Goal: Task Accomplishment & Management: Use online tool/utility

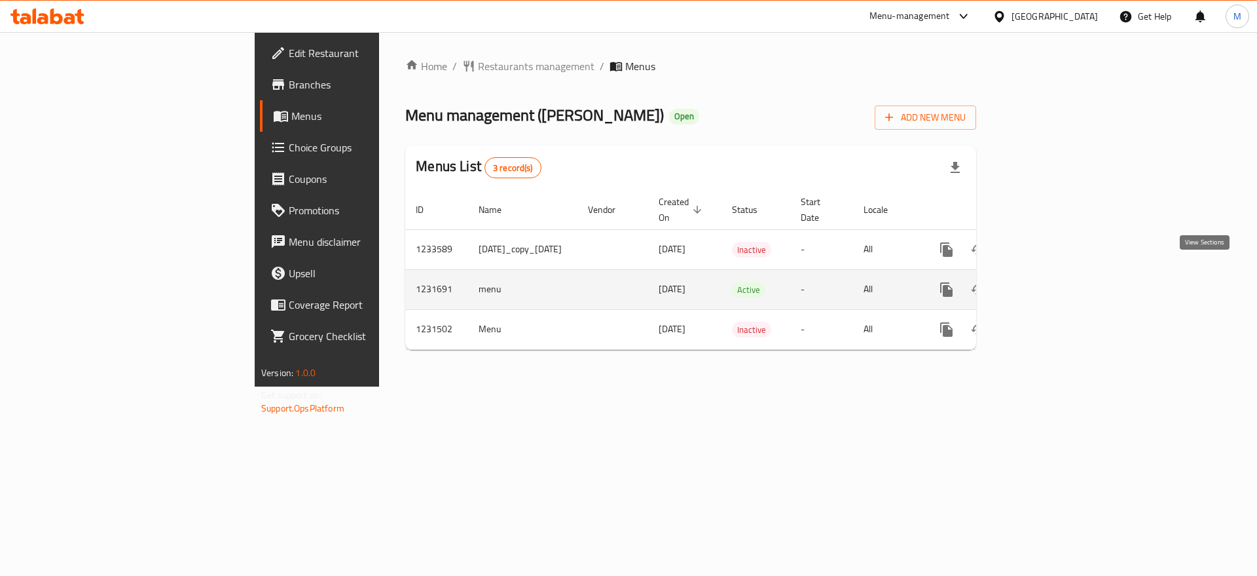
click at [1057, 280] on link "enhanced table" at bounding box center [1040, 289] width 31 height 31
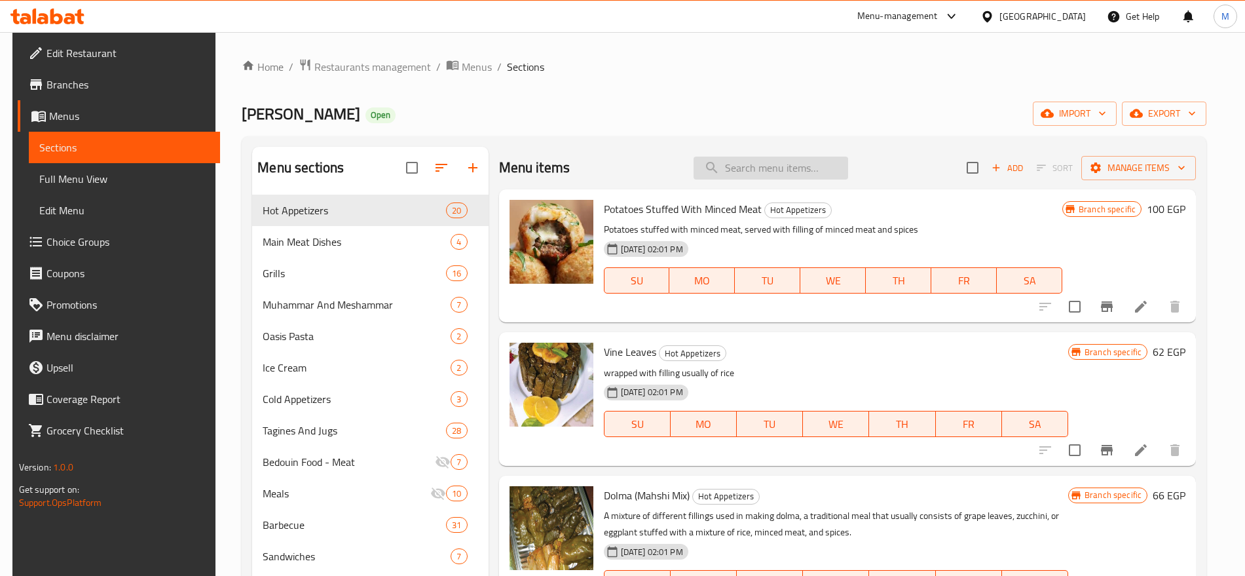
click at [775, 175] on input "search" at bounding box center [770, 167] width 155 height 23
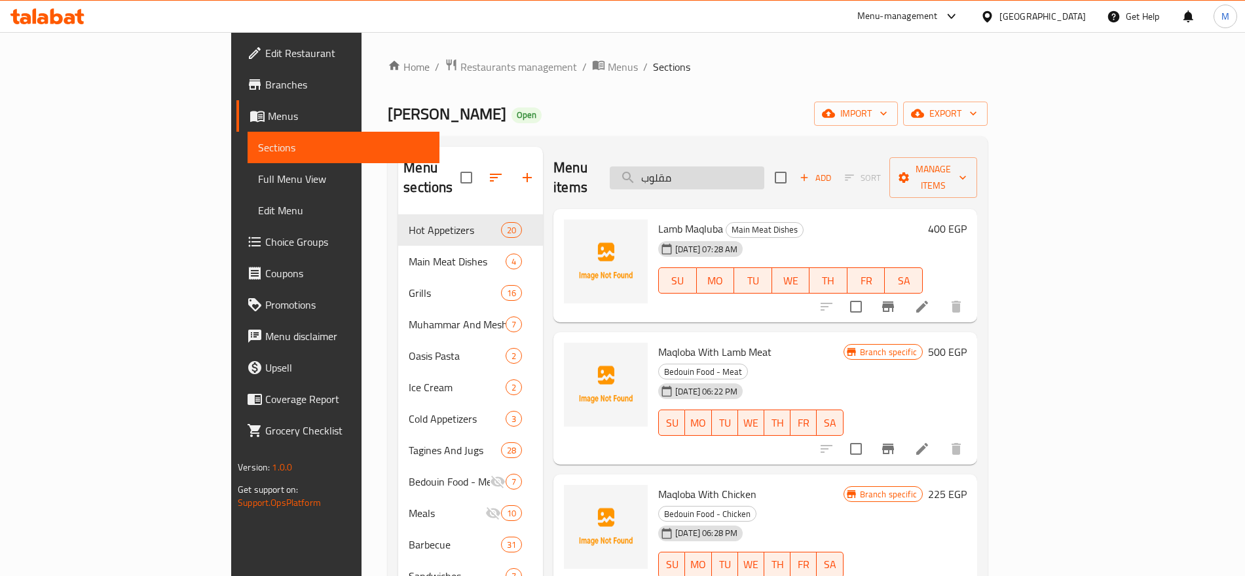
click at [764, 166] on input "مقلوب" at bounding box center [687, 177] width 155 height 23
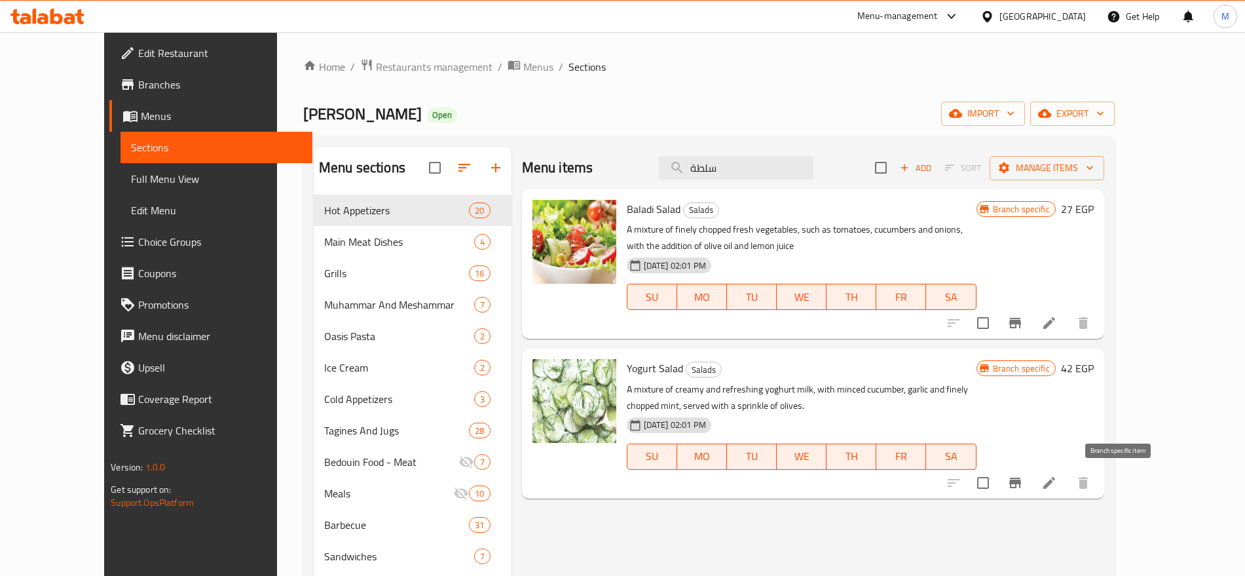
type input "سلطة"
click at [1021, 483] on icon "Branch-specific-item" at bounding box center [1015, 482] width 12 height 10
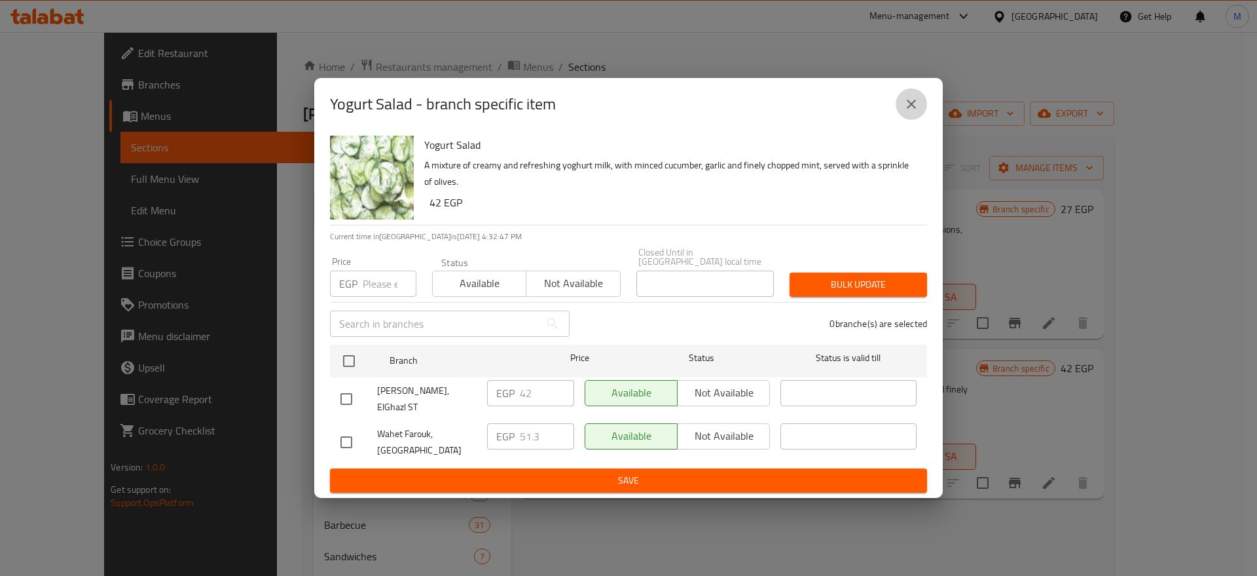
click at [912, 109] on icon "close" at bounding box center [911, 104] width 9 height 9
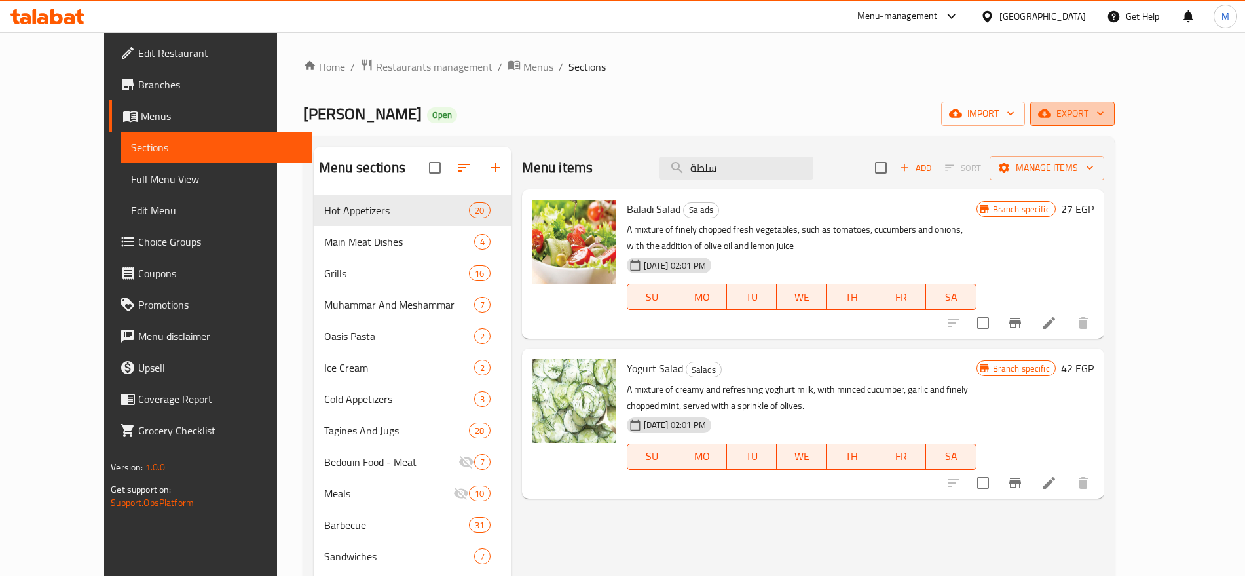
click at [1104, 114] on span "export" at bounding box center [1072, 113] width 64 height 16
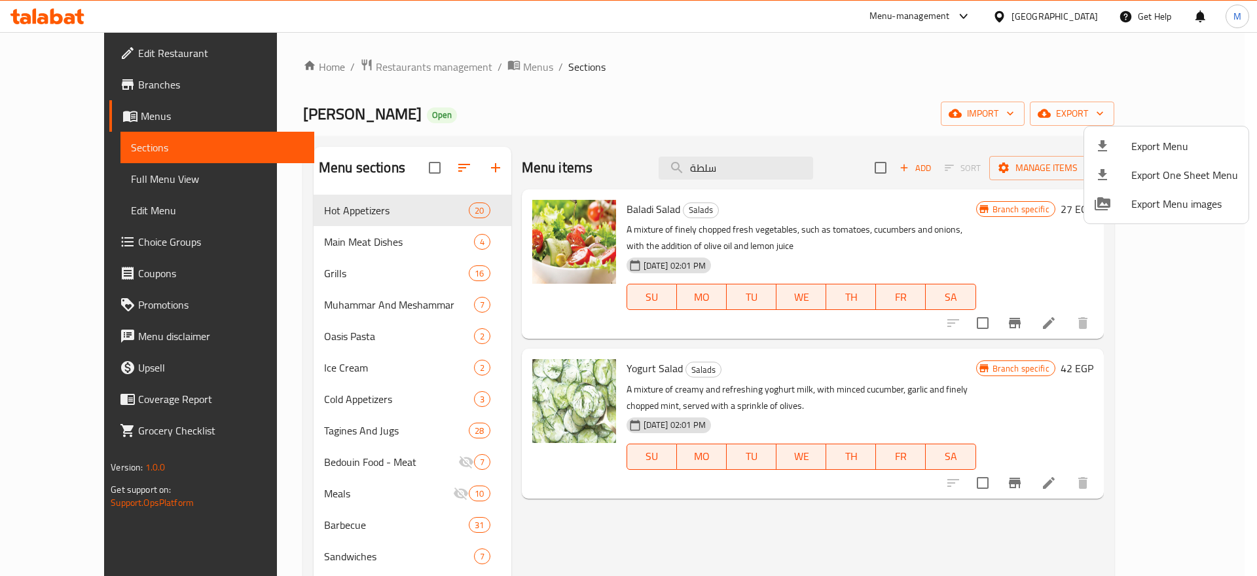
click at [115, 92] on div at bounding box center [628, 288] width 1257 height 576
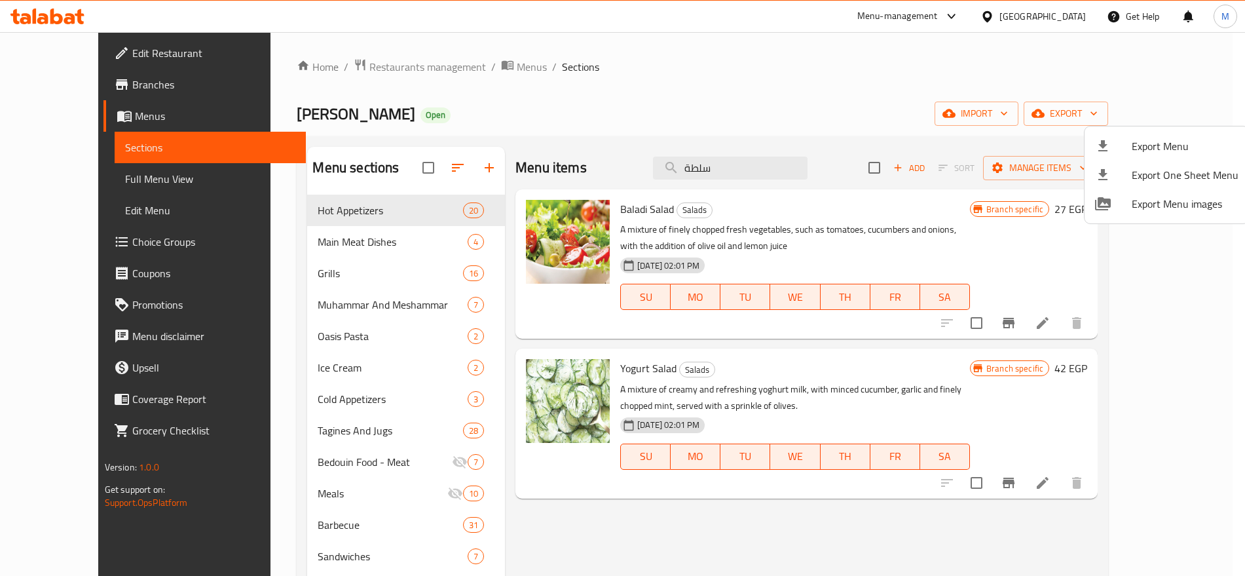
click at [115, 92] on link "Branches" at bounding box center [204, 84] width 202 height 31
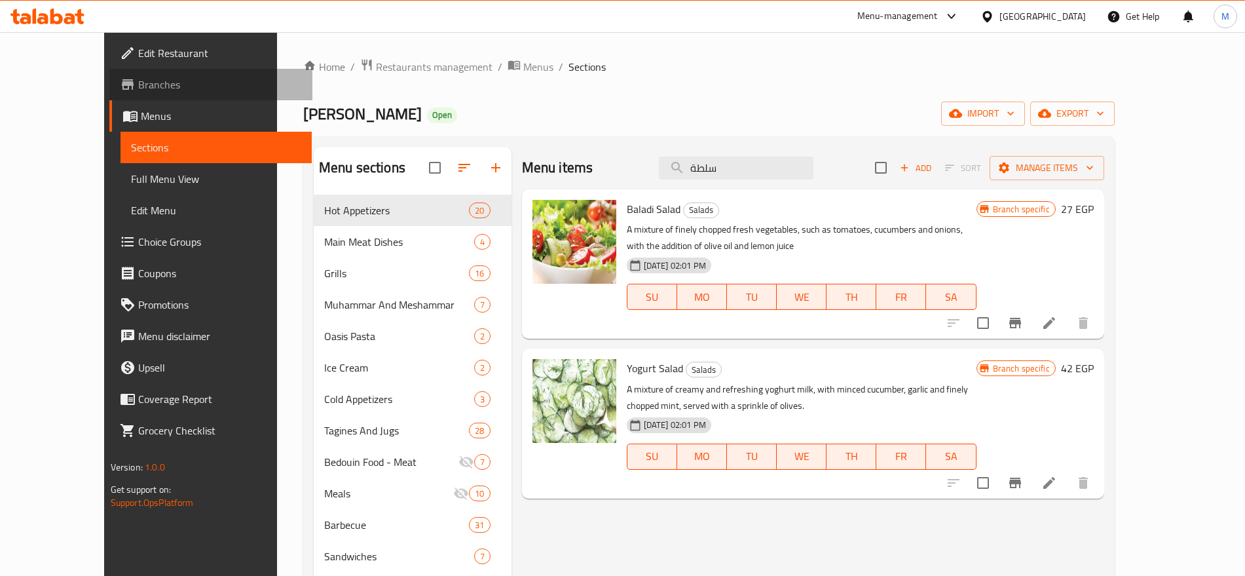
click at [115, 92] on link "Branches" at bounding box center [210, 84] width 202 height 31
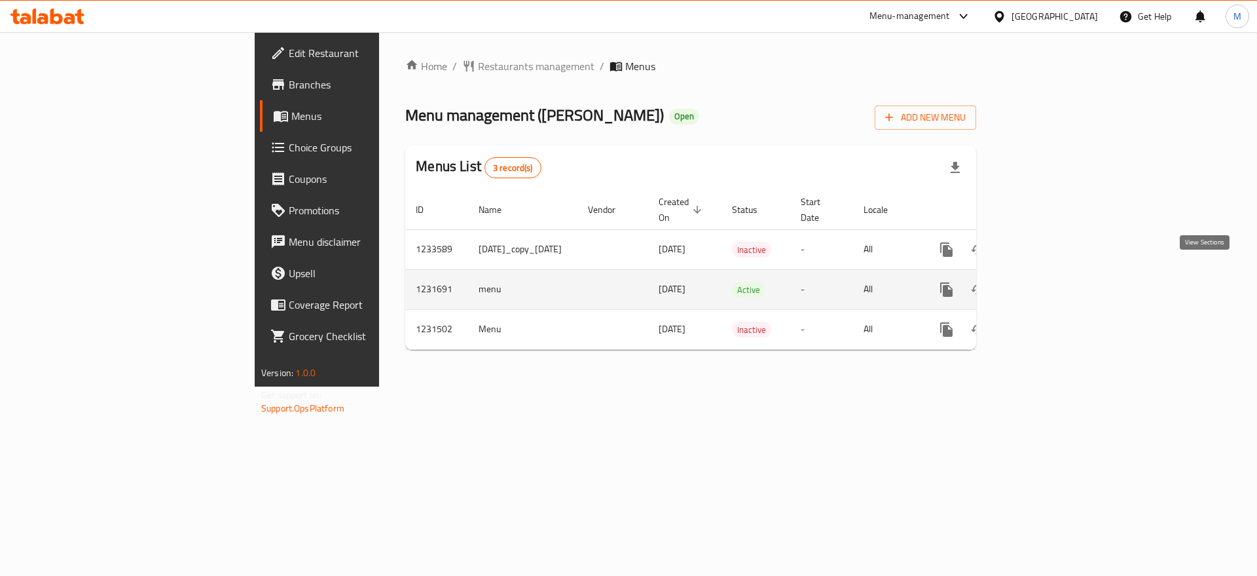
click at [1047, 284] on icon "enhanced table" at bounding box center [1041, 290] width 12 height 12
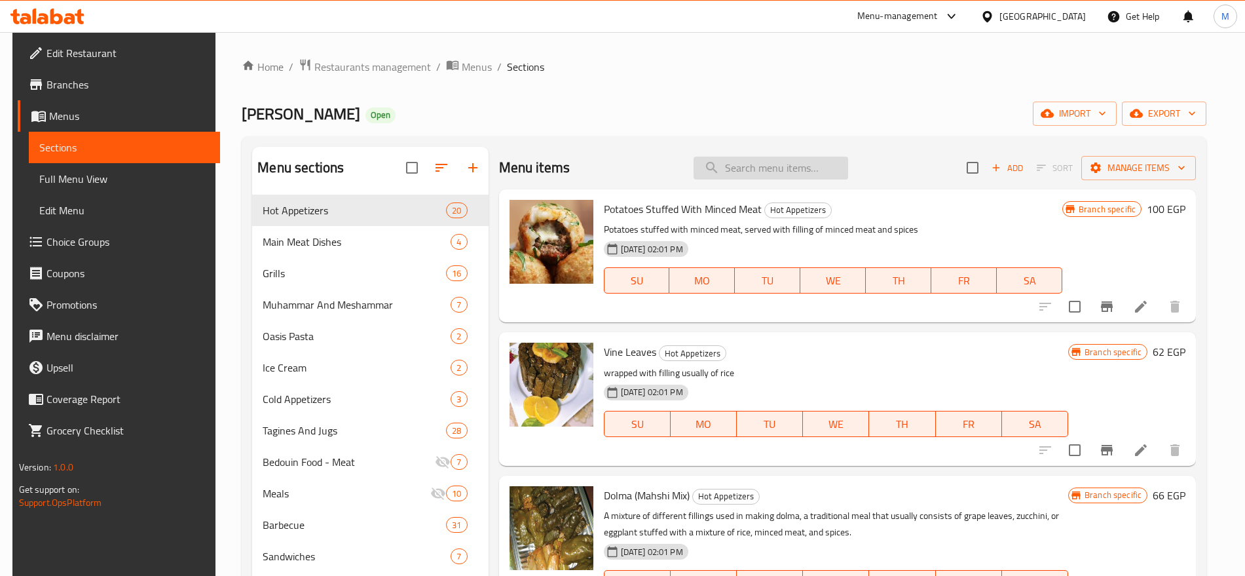
click at [796, 164] on input "search" at bounding box center [770, 167] width 155 height 23
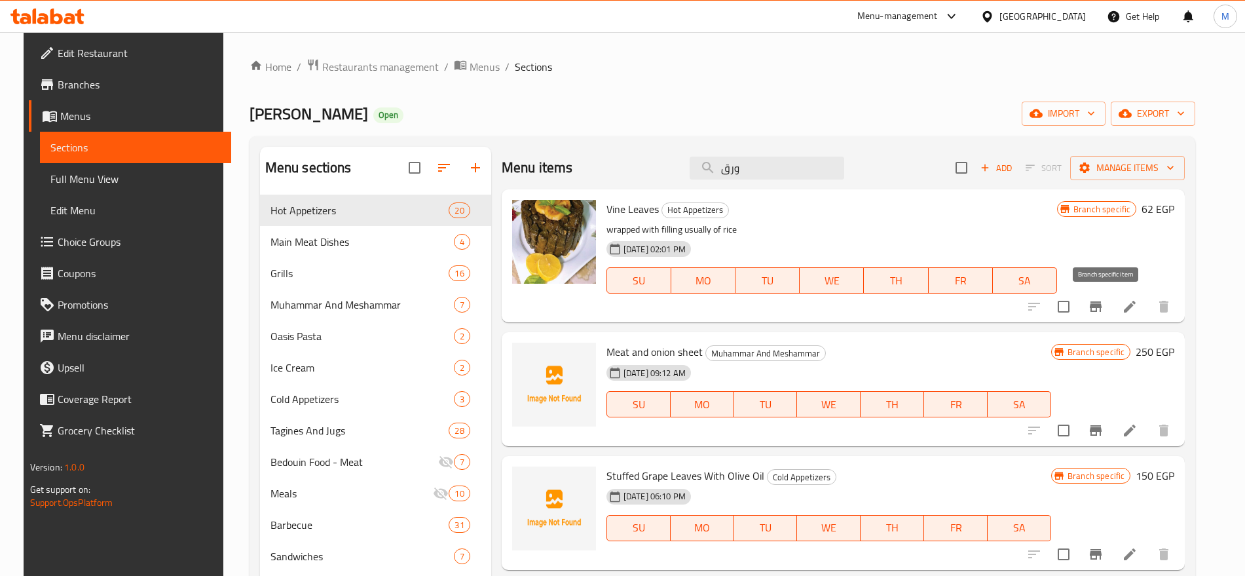
type input "ورق"
click at [1107, 316] on button "Branch-specific-item" at bounding box center [1095, 306] width 31 height 31
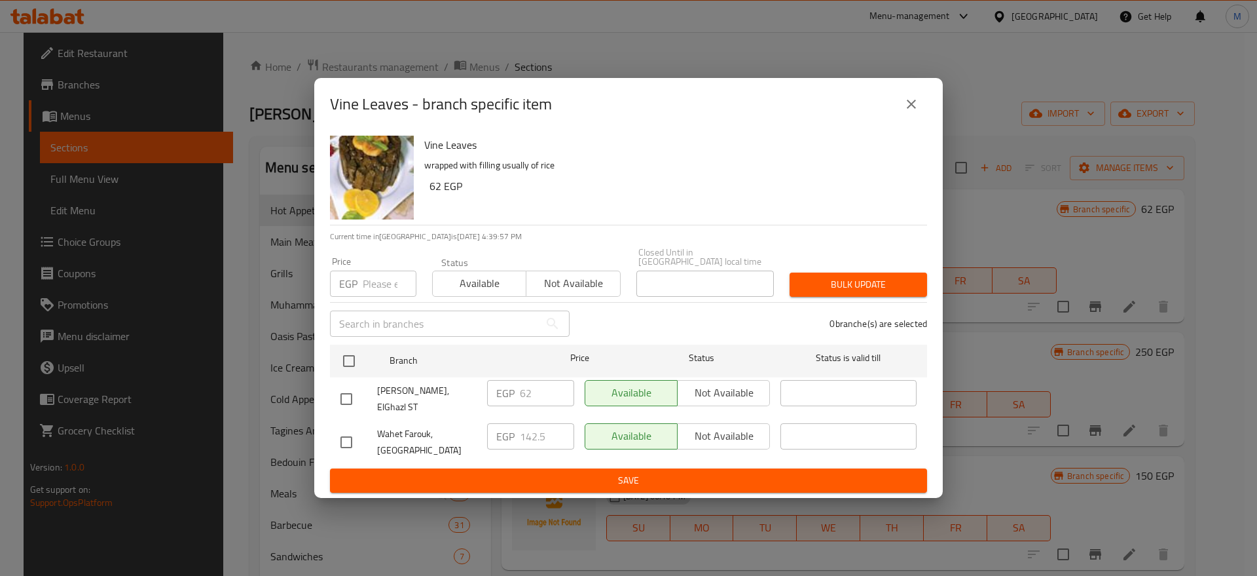
click at [898, 110] on button "close" at bounding box center [911, 103] width 31 height 31
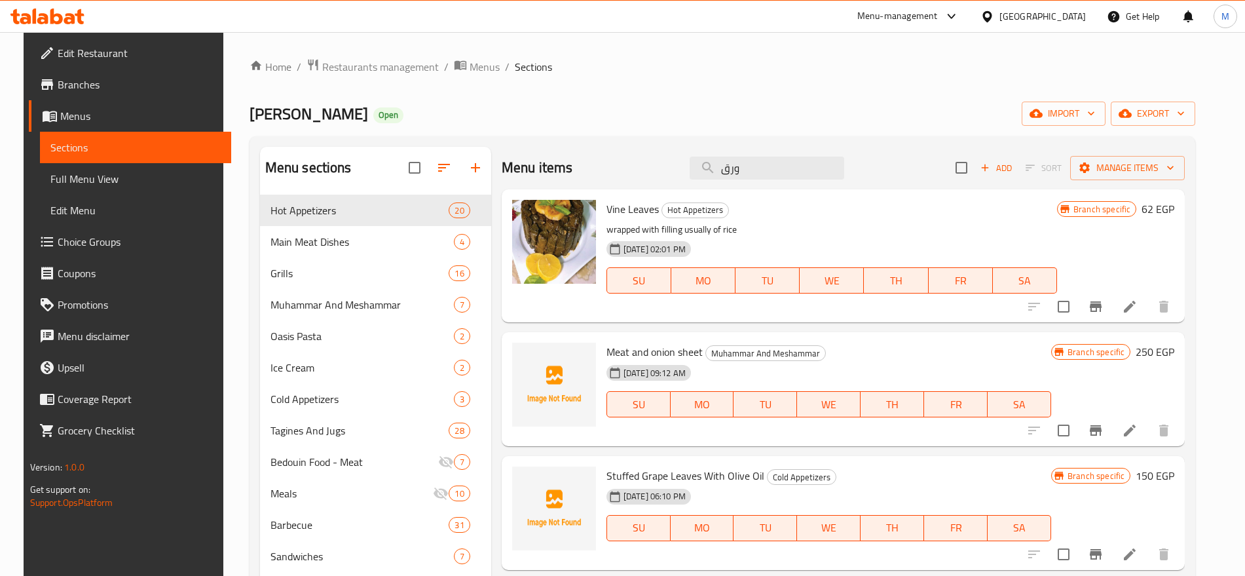
click at [635, 205] on span "Vine Leaves" at bounding box center [632, 209] width 52 height 20
copy h6 "Vine Leaves"
click at [90, 84] on span "Branches" at bounding box center [139, 85] width 163 height 16
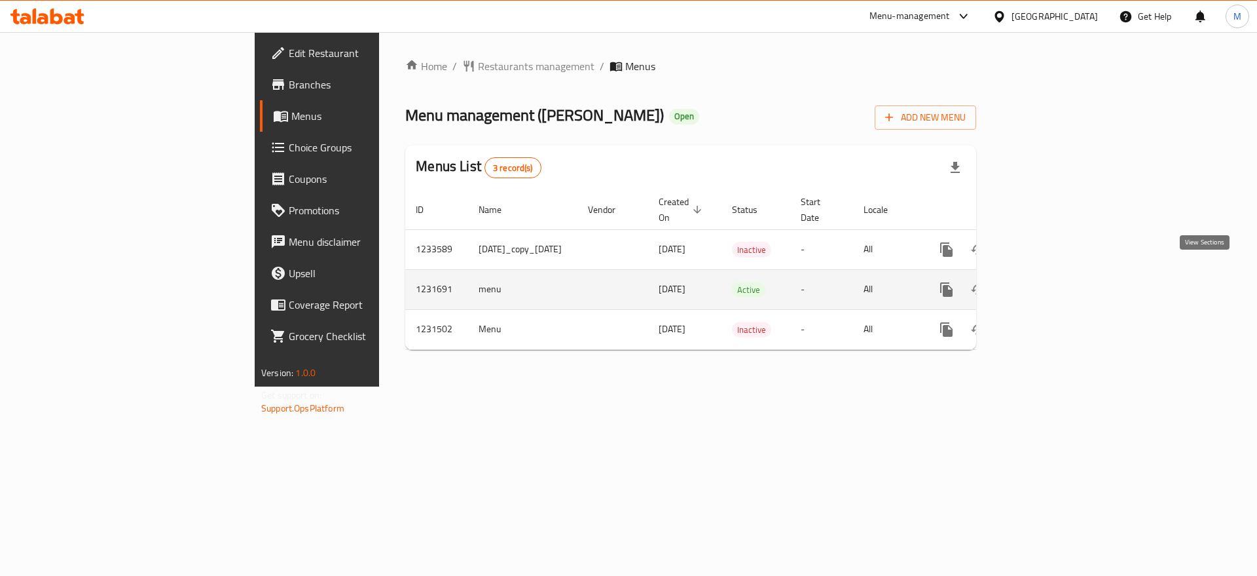
click at [1057, 274] on link "enhanced table" at bounding box center [1040, 289] width 31 height 31
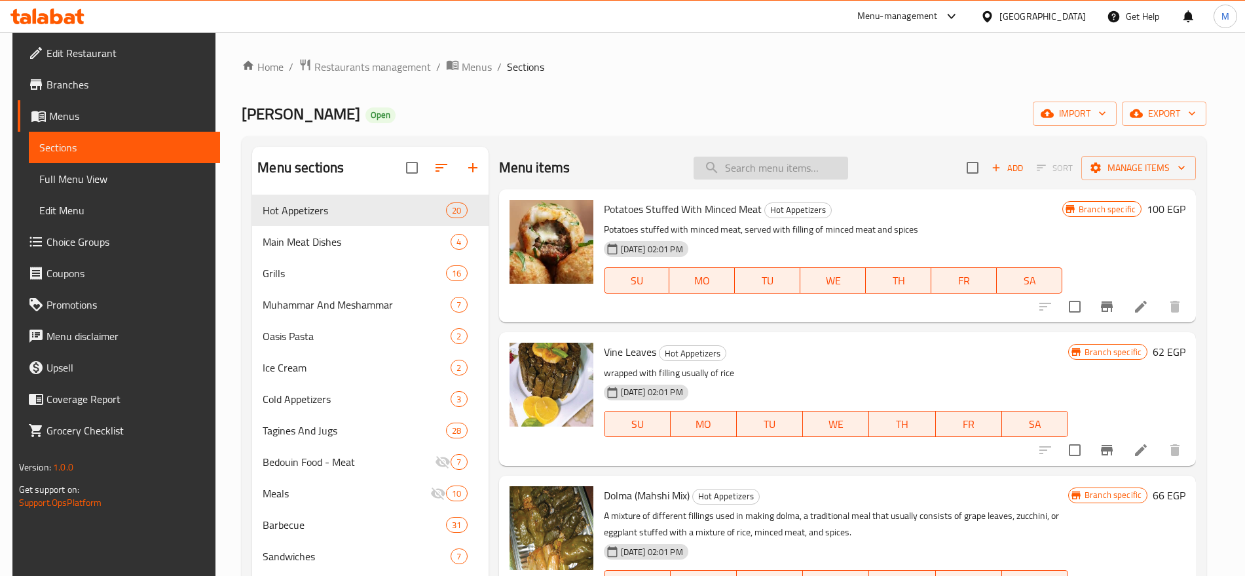
click at [792, 171] on input "search" at bounding box center [770, 167] width 155 height 23
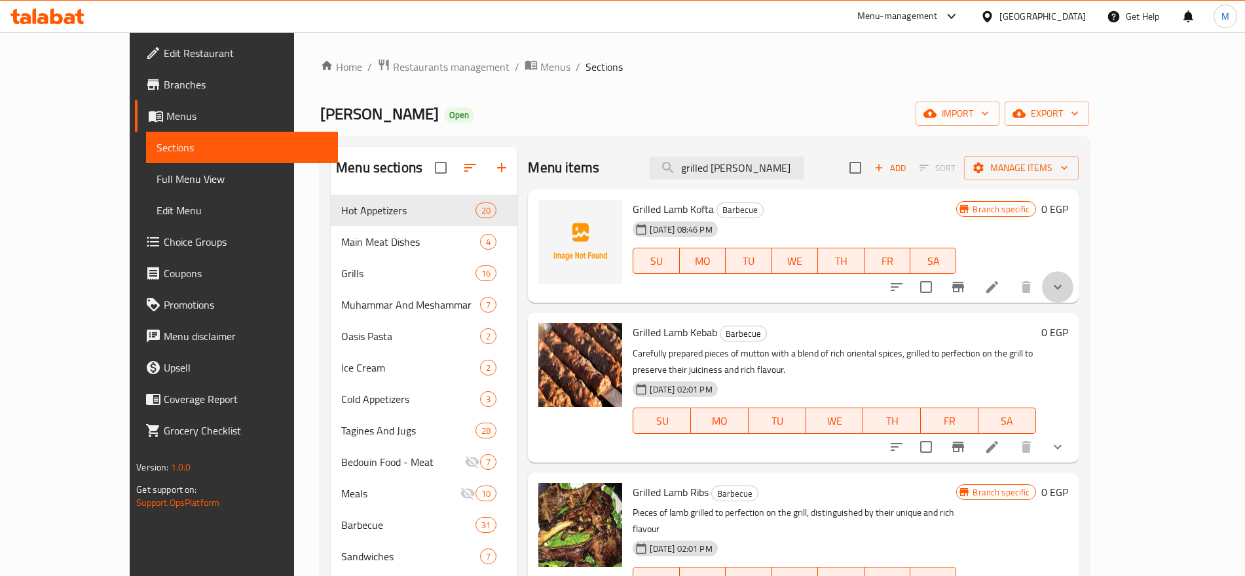
click at [1073, 297] on button "show more" at bounding box center [1057, 286] width 31 height 31
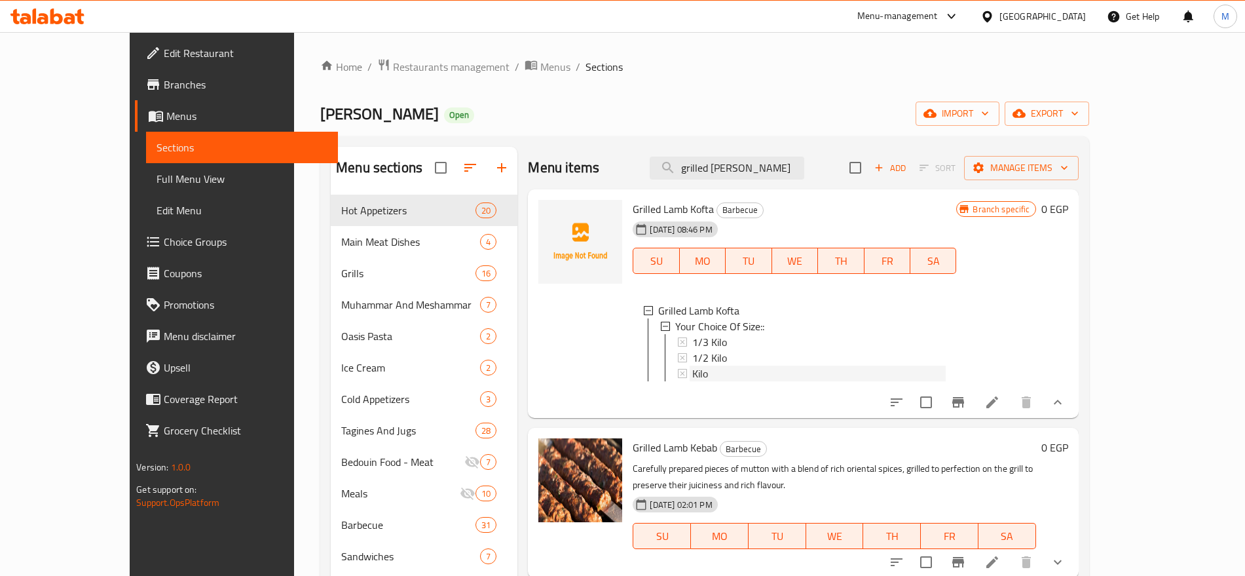
click at [693, 367] on div "Kilo" at bounding box center [818, 373] width 253 height 16
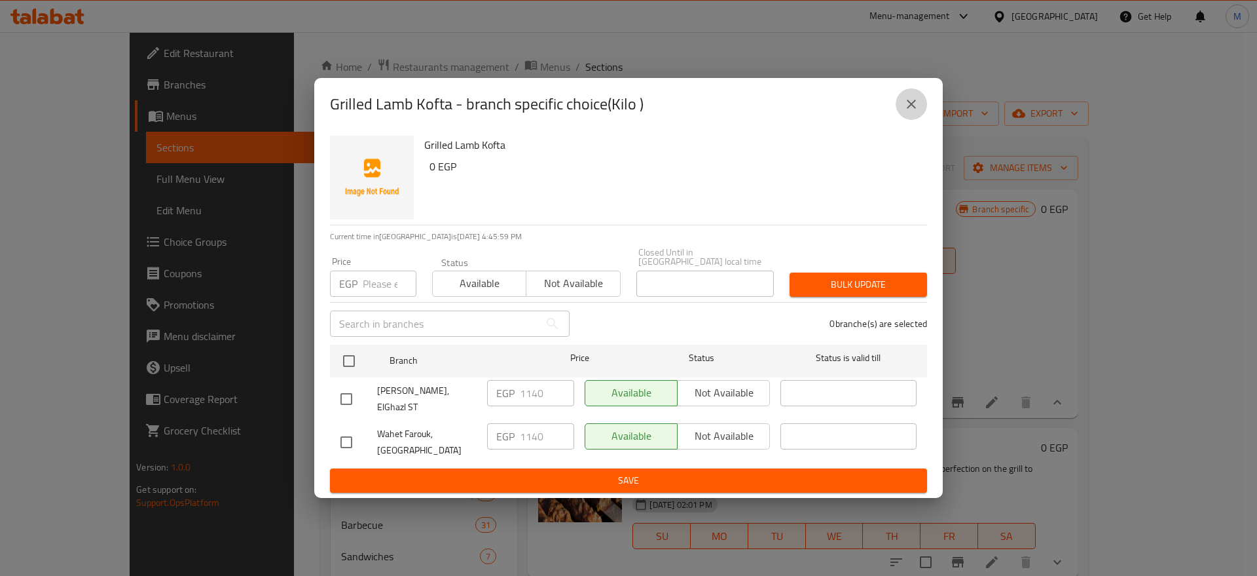
click at [915, 112] on icon "close" at bounding box center [912, 104] width 16 height 16
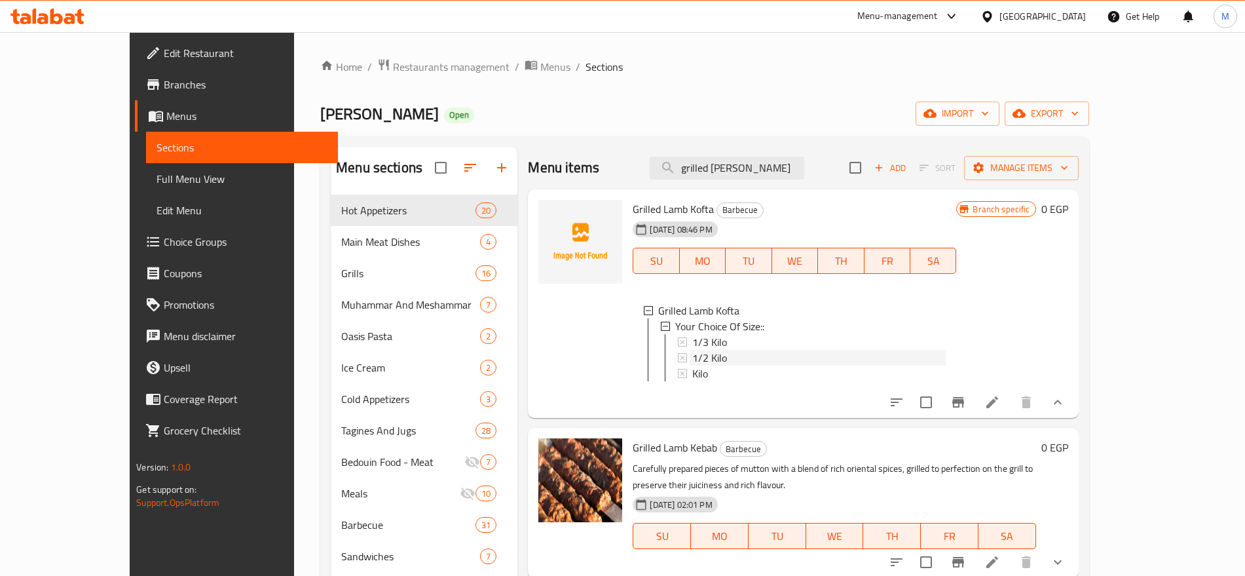
click at [727, 356] on div "1/2 Kilo" at bounding box center [818, 358] width 253 height 16
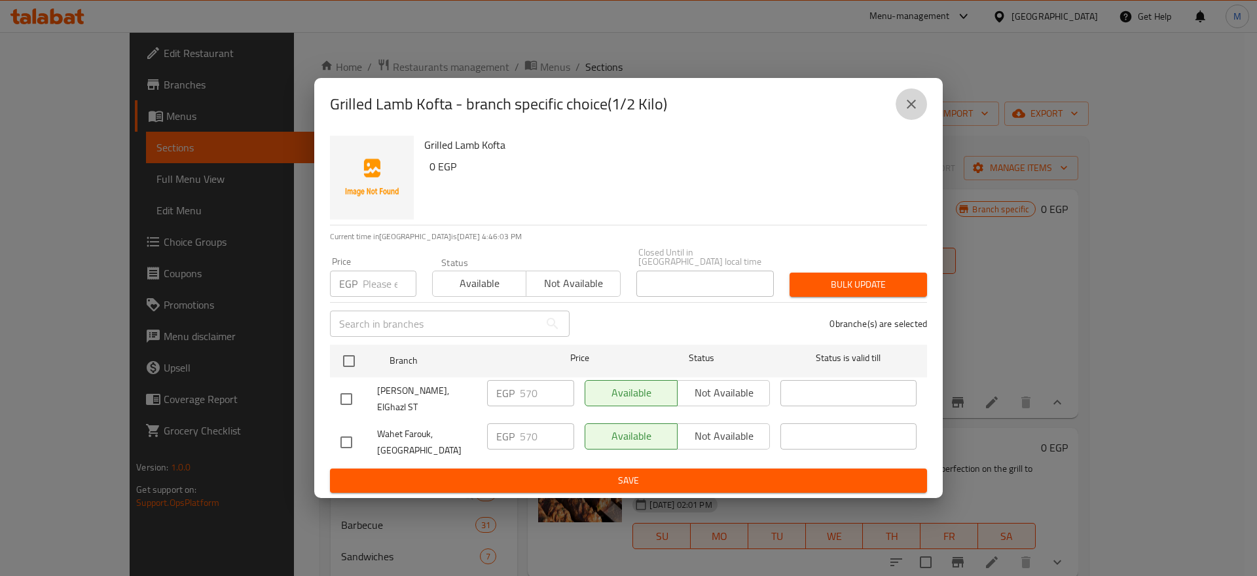
click at [908, 112] on icon "close" at bounding box center [912, 104] width 16 height 16
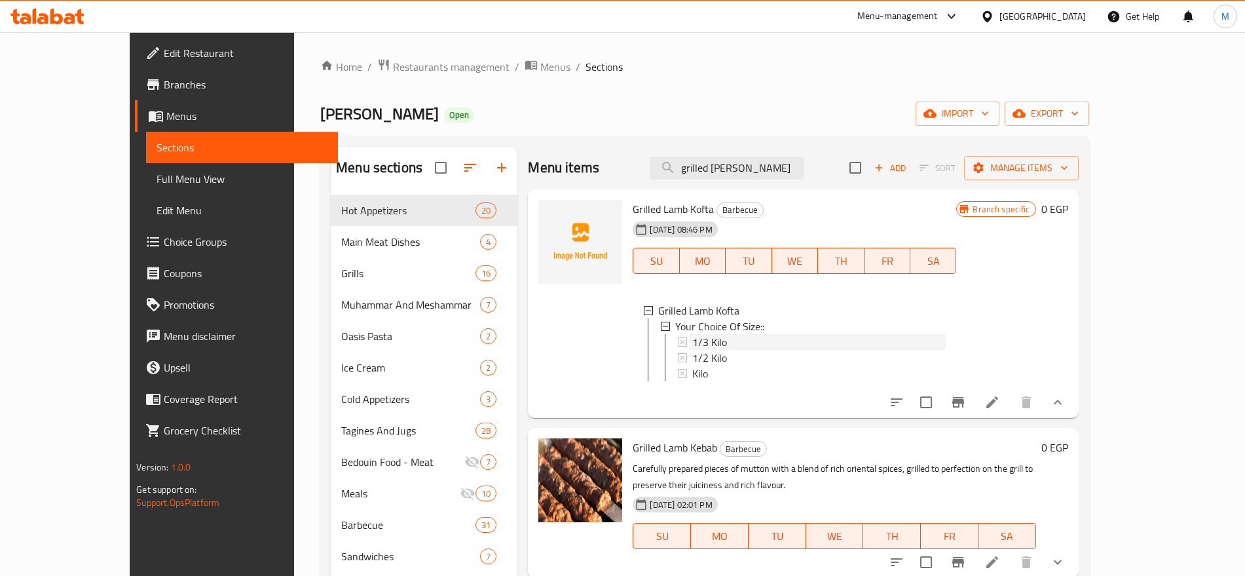
click at [692, 337] on span "1/3 Kilo" at bounding box center [709, 342] width 35 height 16
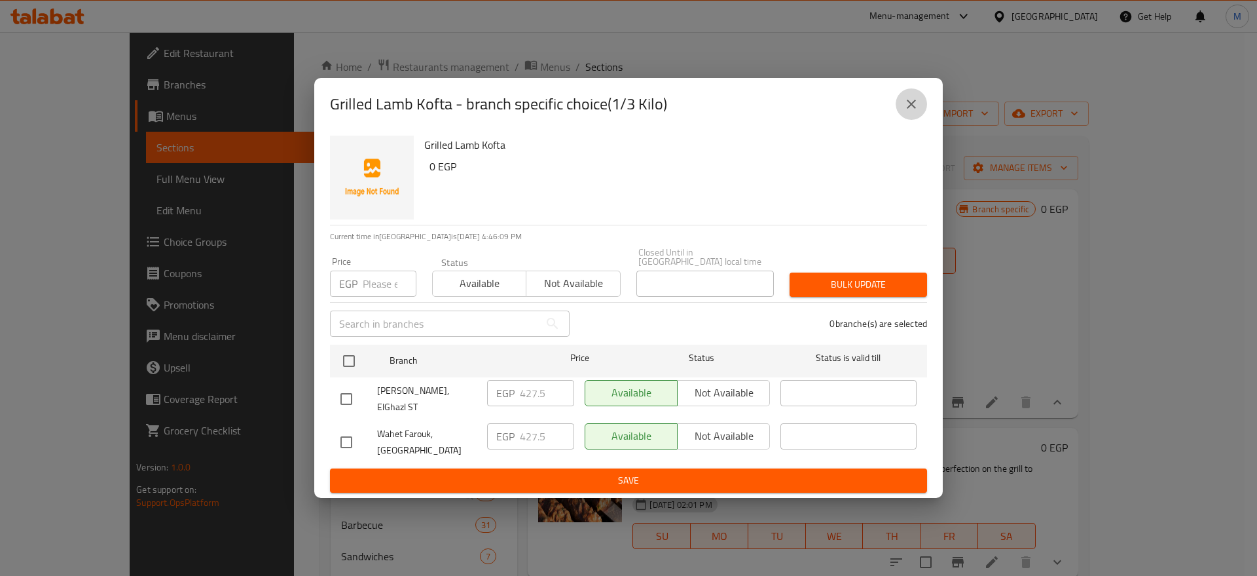
click at [910, 109] on icon "close" at bounding box center [911, 104] width 9 height 9
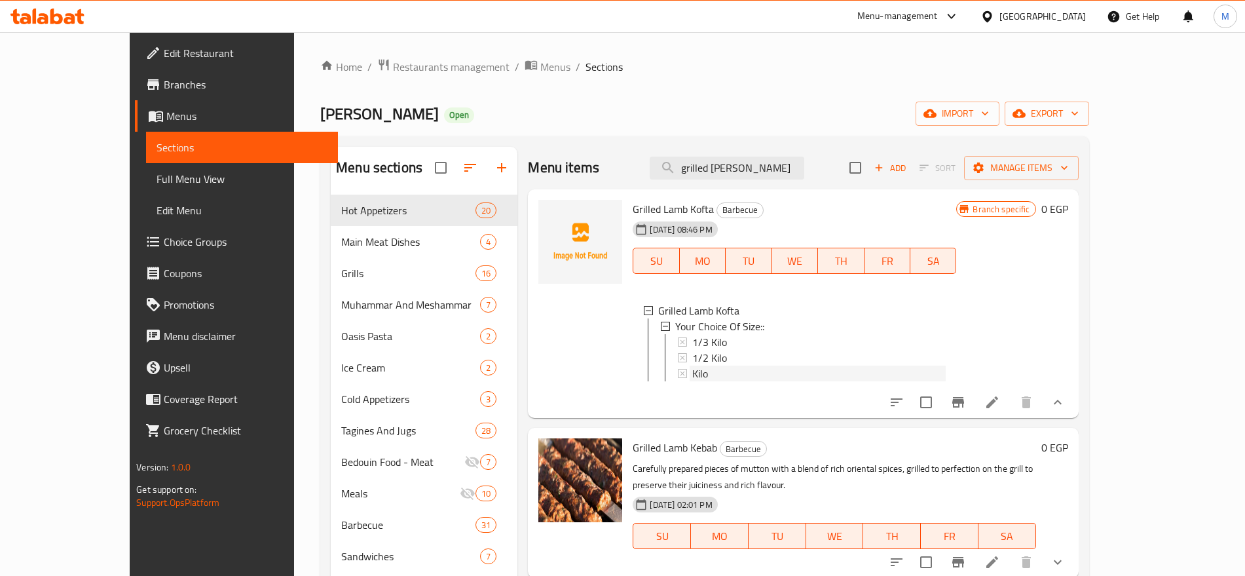
click at [692, 372] on div "Kilo" at bounding box center [818, 373] width 253 height 16
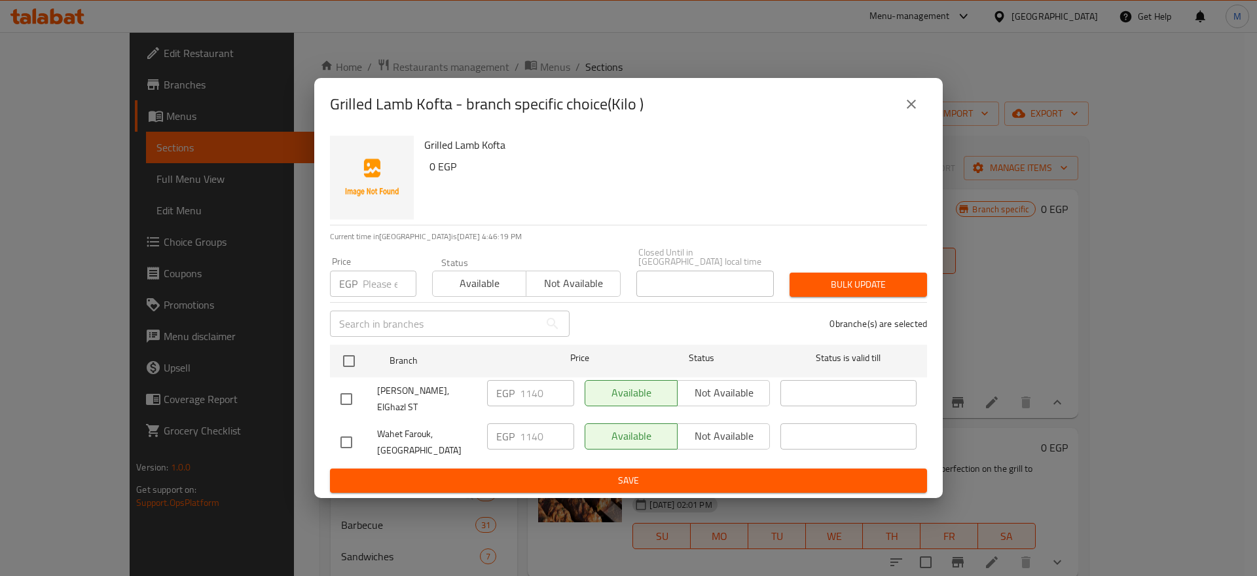
click at [904, 112] on icon "close" at bounding box center [912, 104] width 16 height 16
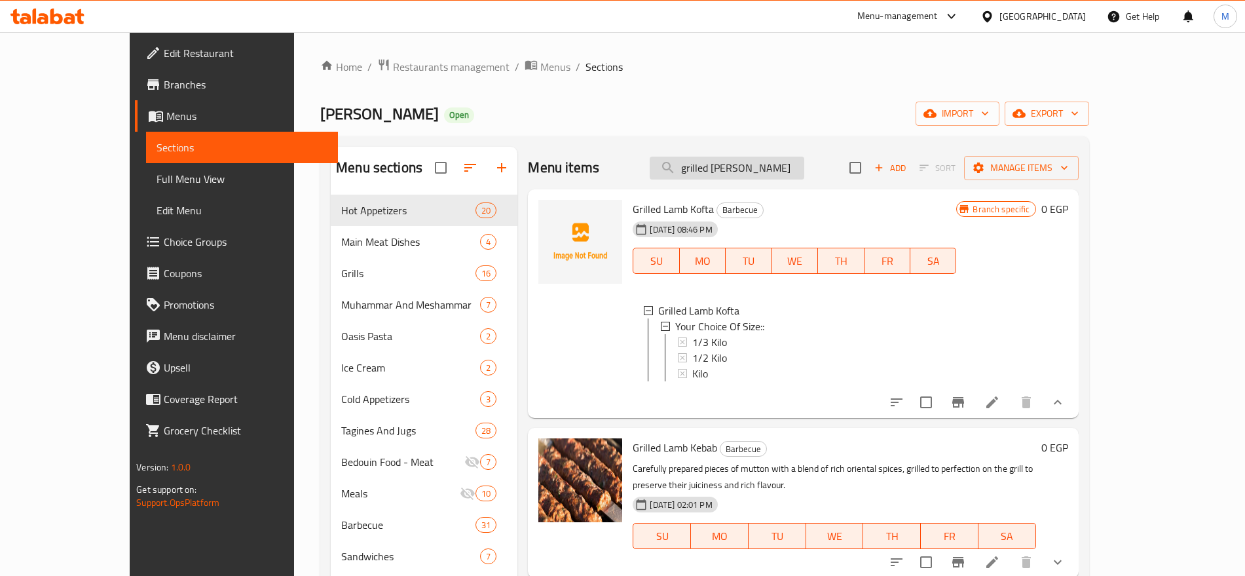
click at [775, 174] on input "grilled [PERSON_NAME]" at bounding box center [727, 167] width 155 height 23
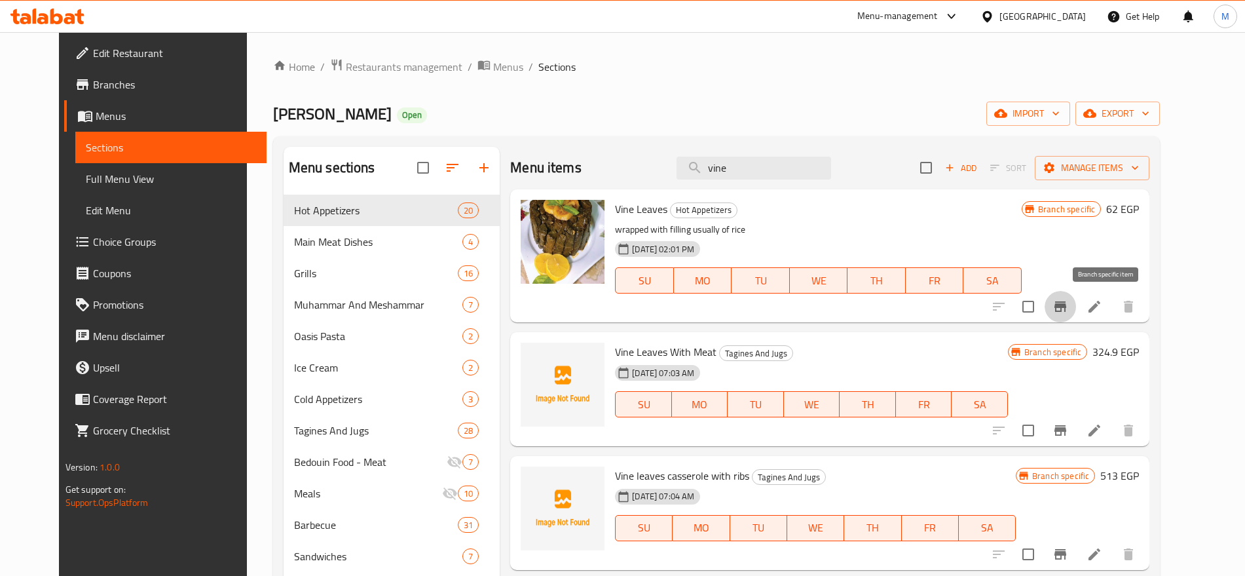
click at [1068, 303] on icon "Branch-specific-item" at bounding box center [1060, 307] width 16 height 16
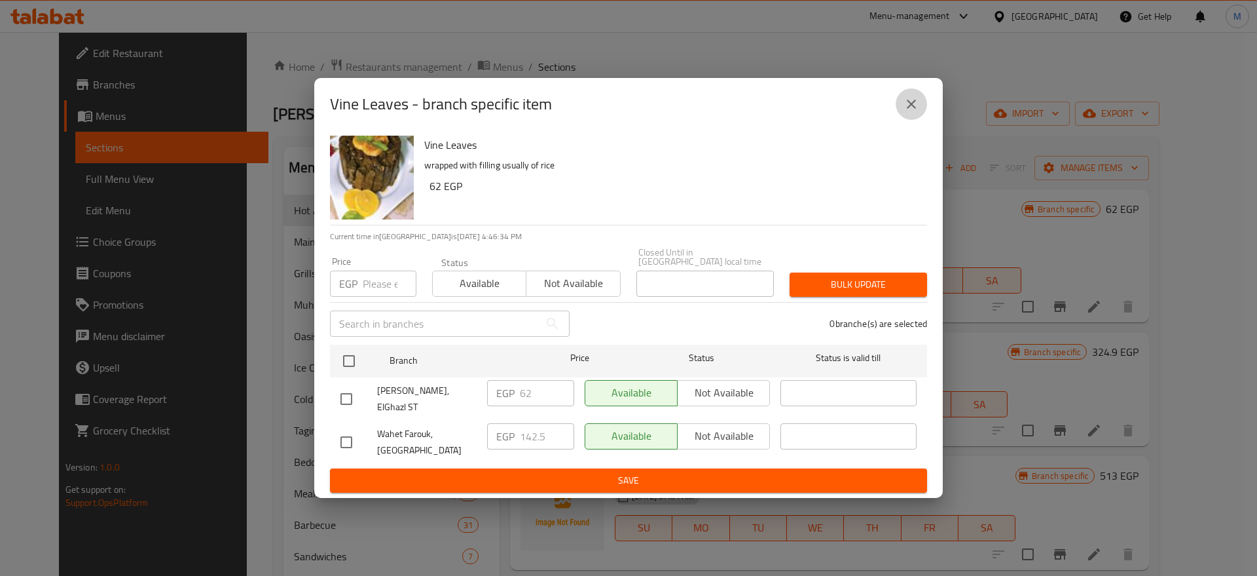
click at [919, 118] on button "close" at bounding box center [911, 103] width 31 height 31
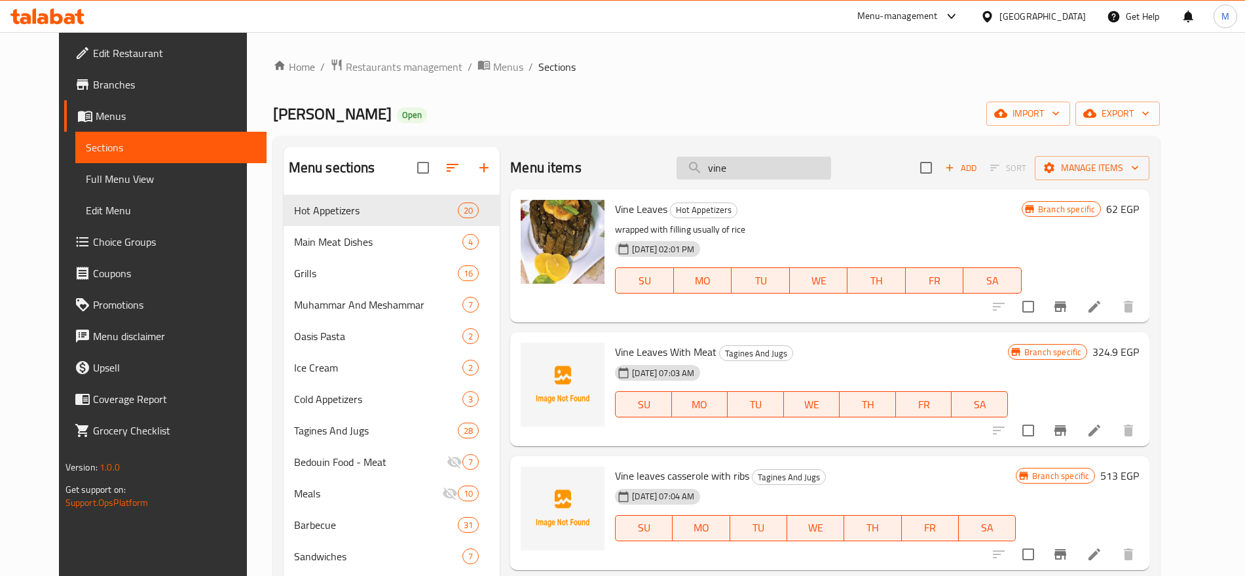
click at [786, 169] on input "vine" at bounding box center [753, 167] width 155 height 23
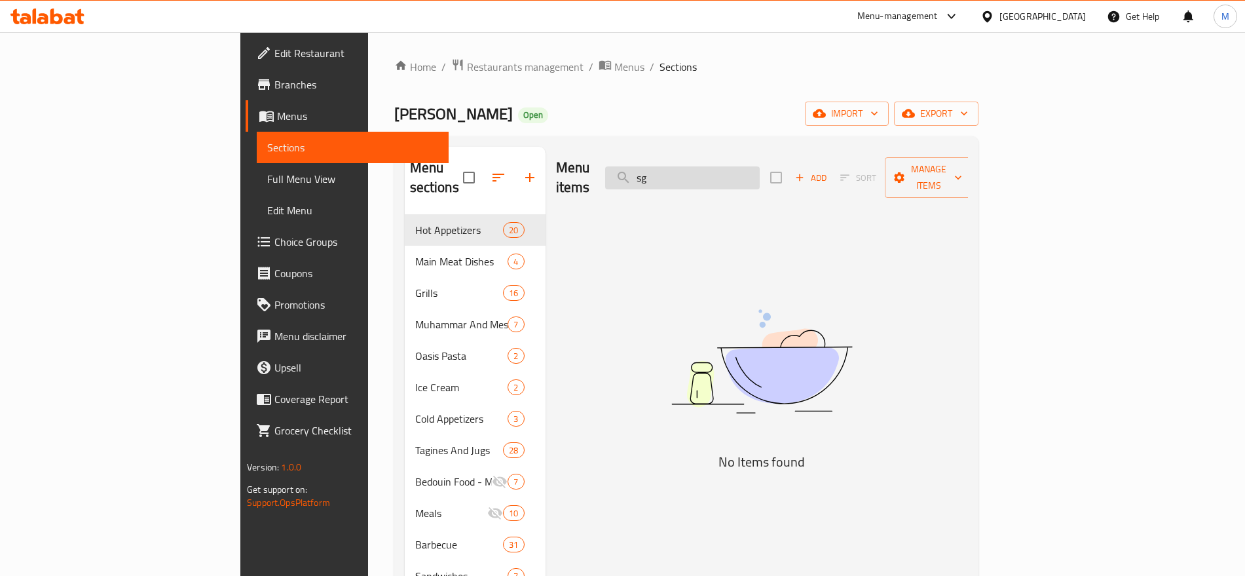
type input "s"
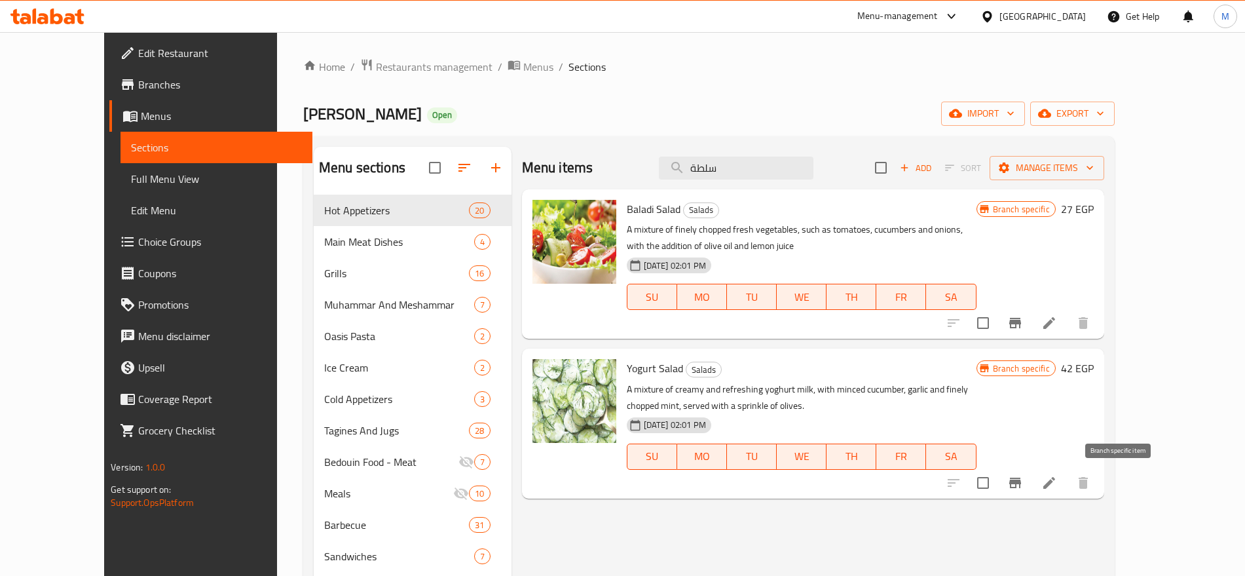
type input "سلطة"
click at [1023, 485] on icon "Branch-specific-item" at bounding box center [1015, 483] width 16 height 16
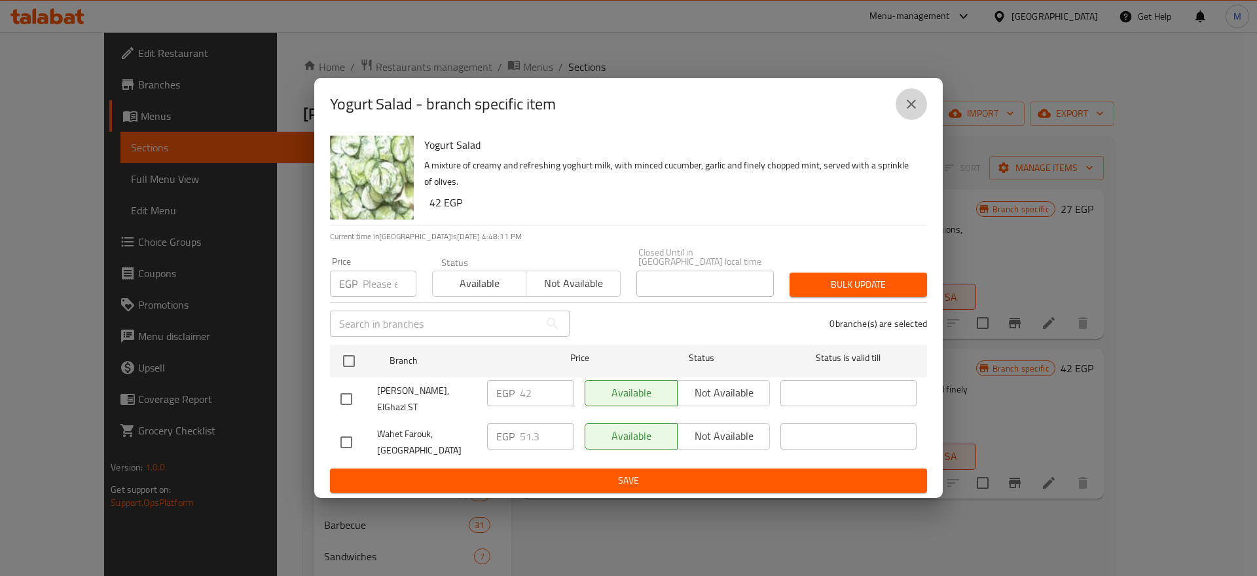
click at [915, 111] on icon "close" at bounding box center [912, 104] width 16 height 16
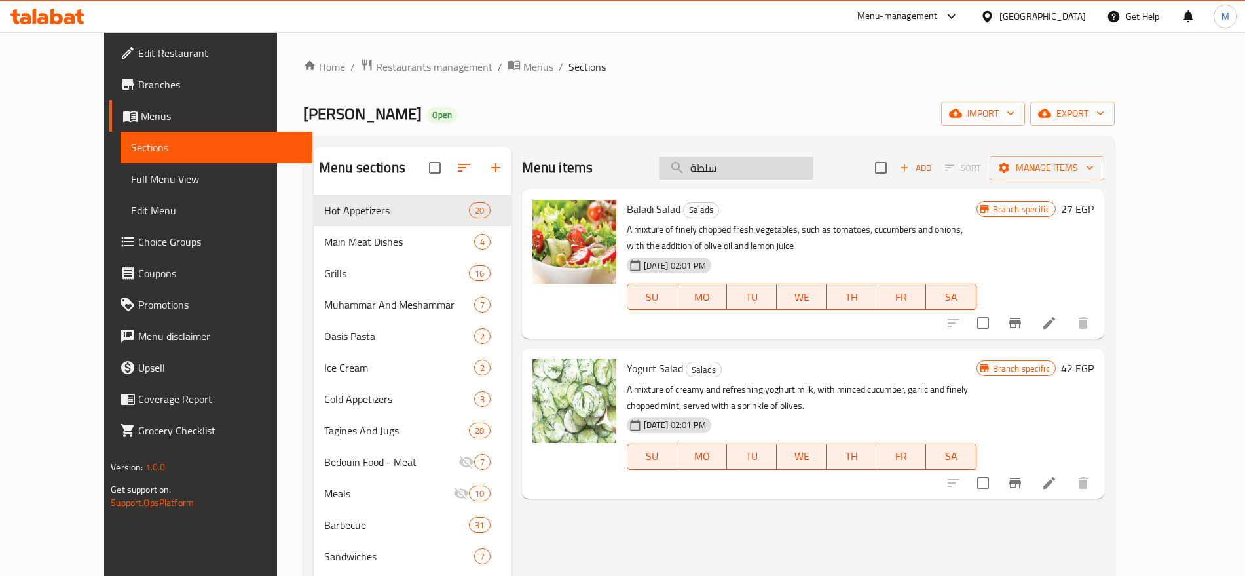
click at [739, 164] on input "سلطة" at bounding box center [736, 167] width 155 height 23
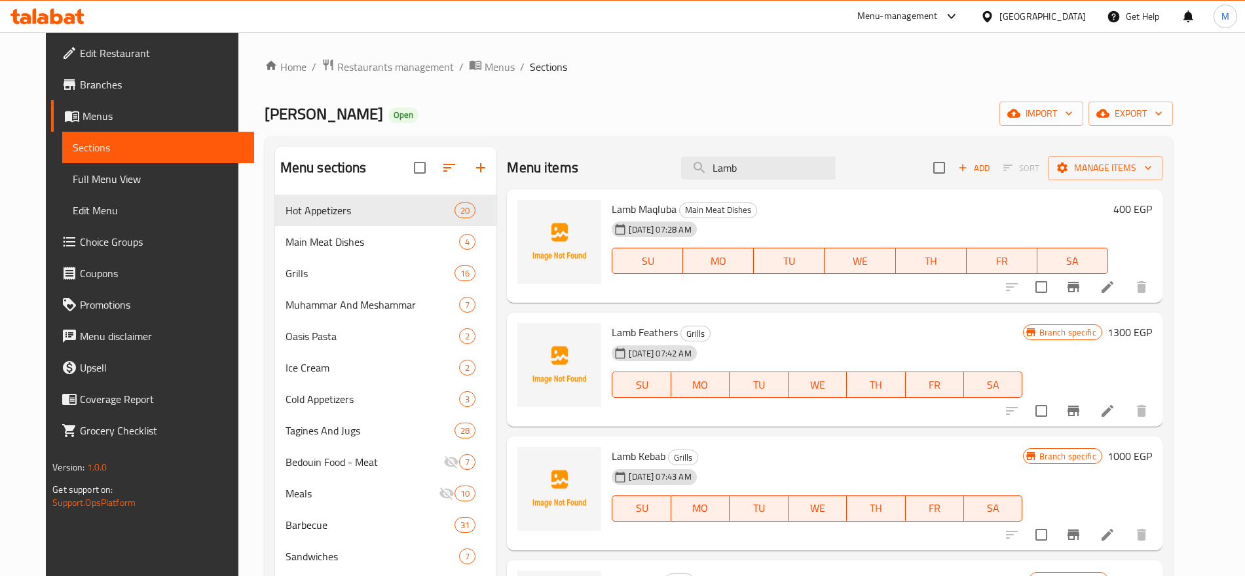
type input "Lamb"
click at [639, 210] on span "Lamb Maqluba" at bounding box center [644, 209] width 65 height 20
copy h6 "Lamb Maqluba"
